Goal: Task Accomplishment & Management: Manage account settings

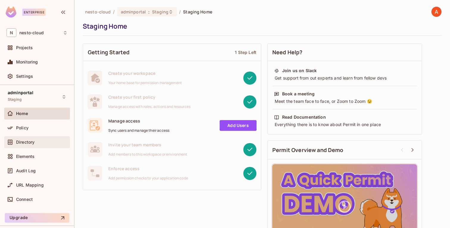
scroll to position [17, 0]
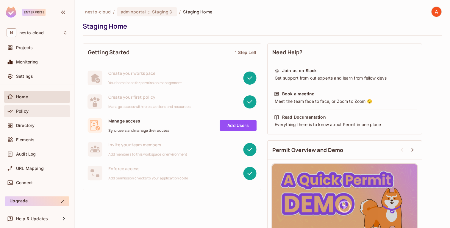
click at [38, 115] on div "Policy" at bounding box center [37, 111] width 66 height 12
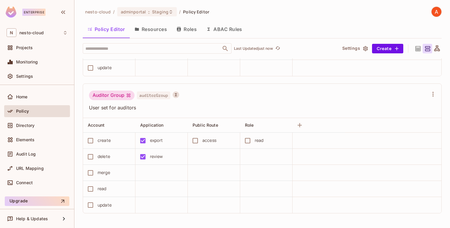
scroll to position [0, 0]
click at [419, 219] on button "Save Changes" at bounding box center [427, 219] width 37 height 10
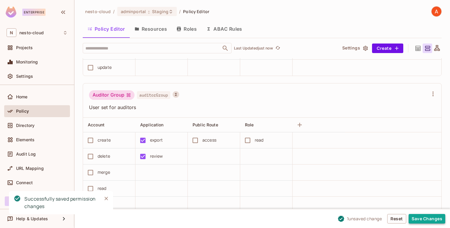
click at [423, 216] on button "Save Changes" at bounding box center [427, 219] width 37 height 10
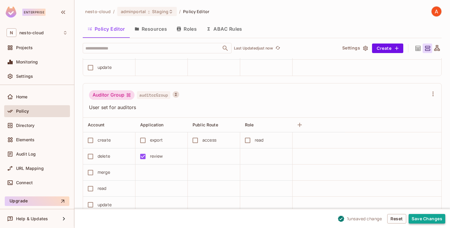
click at [420, 218] on button "Save Changes" at bounding box center [427, 219] width 37 height 10
